Goal: Information Seeking & Learning: Learn about a topic

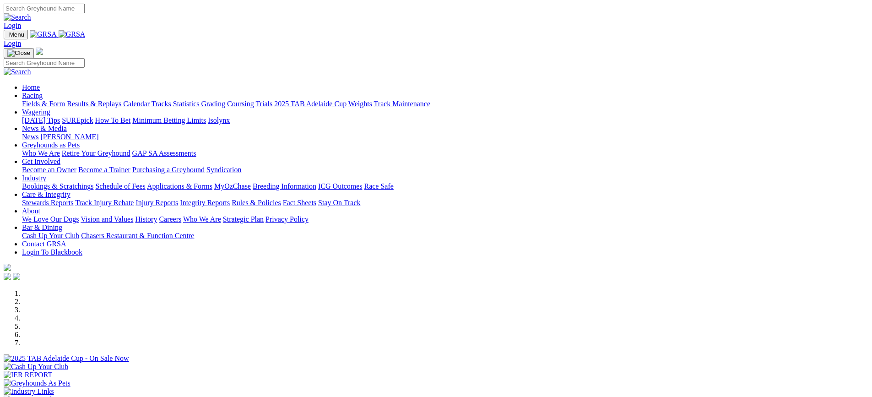
click at [43, 92] on link "Racing" at bounding box center [32, 96] width 21 height 8
click at [121, 100] on link "Results & Replays" at bounding box center [94, 104] width 54 height 8
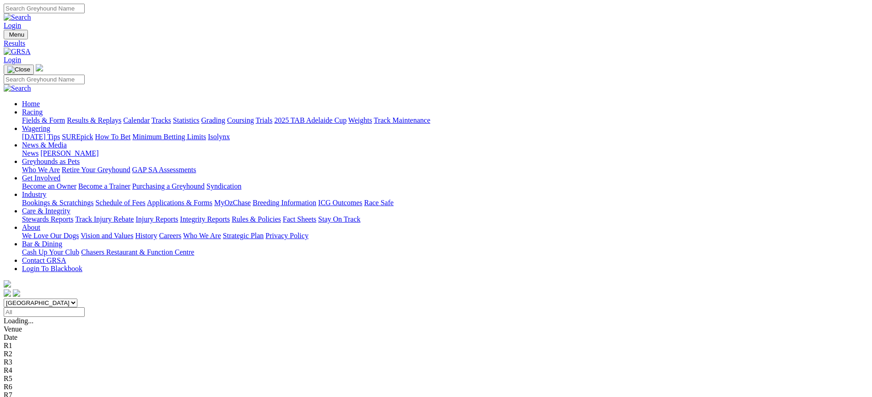
click at [372, 116] on link "Weights" at bounding box center [360, 120] width 24 height 8
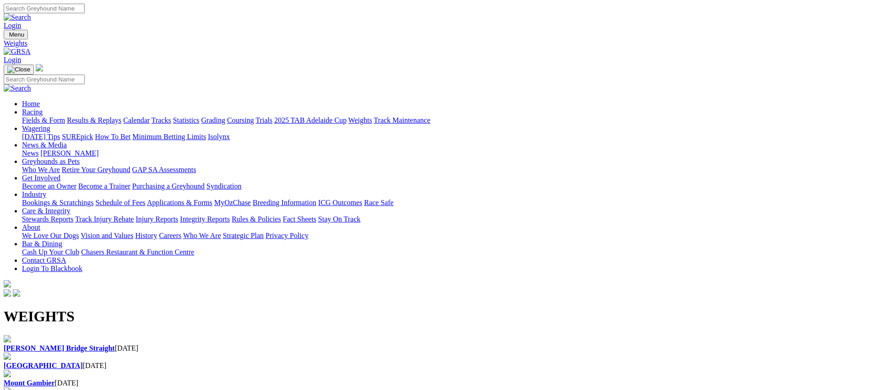
drag, startPoint x: 65, startPoint y: 167, endPoint x: 71, endPoint y: 167, distance: 5.5
click at [66, 344] on div "Murray Bridge Straight 07 Oct 2025" at bounding box center [436, 348] width 865 height 8
click at [65, 116] on link "Fields & Form" at bounding box center [43, 120] width 43 height 8
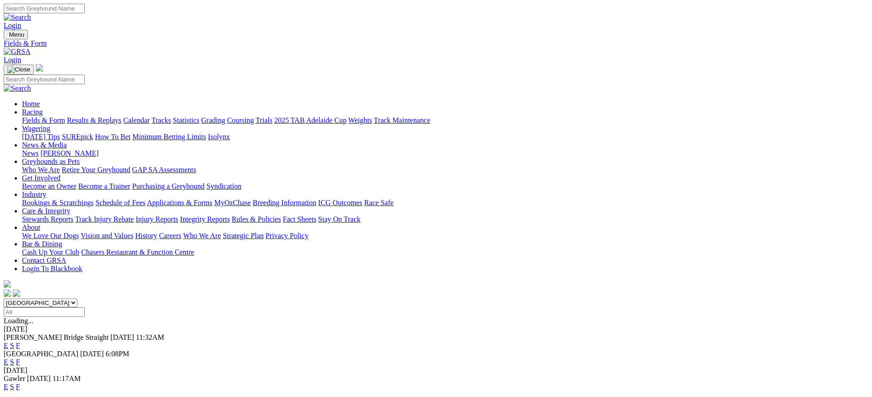
click at [20, 342] on link "F" at bounding box center [18, 346] width 4 height 8
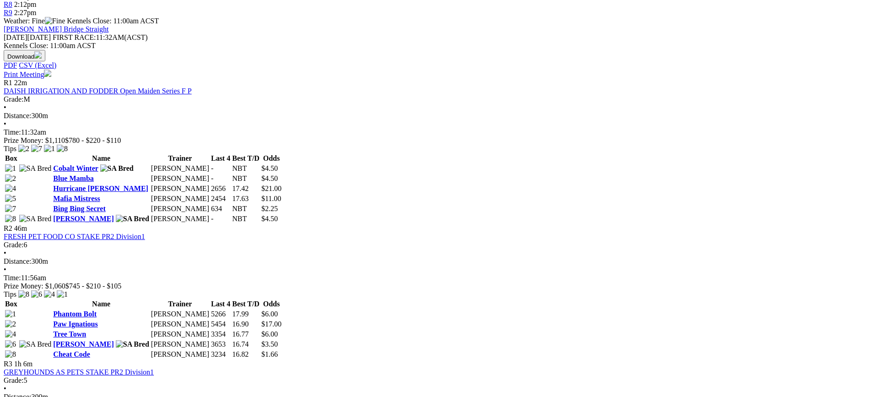
scroll to position [366, 0]
